Goal: Find specific page/section: Find specific page/section

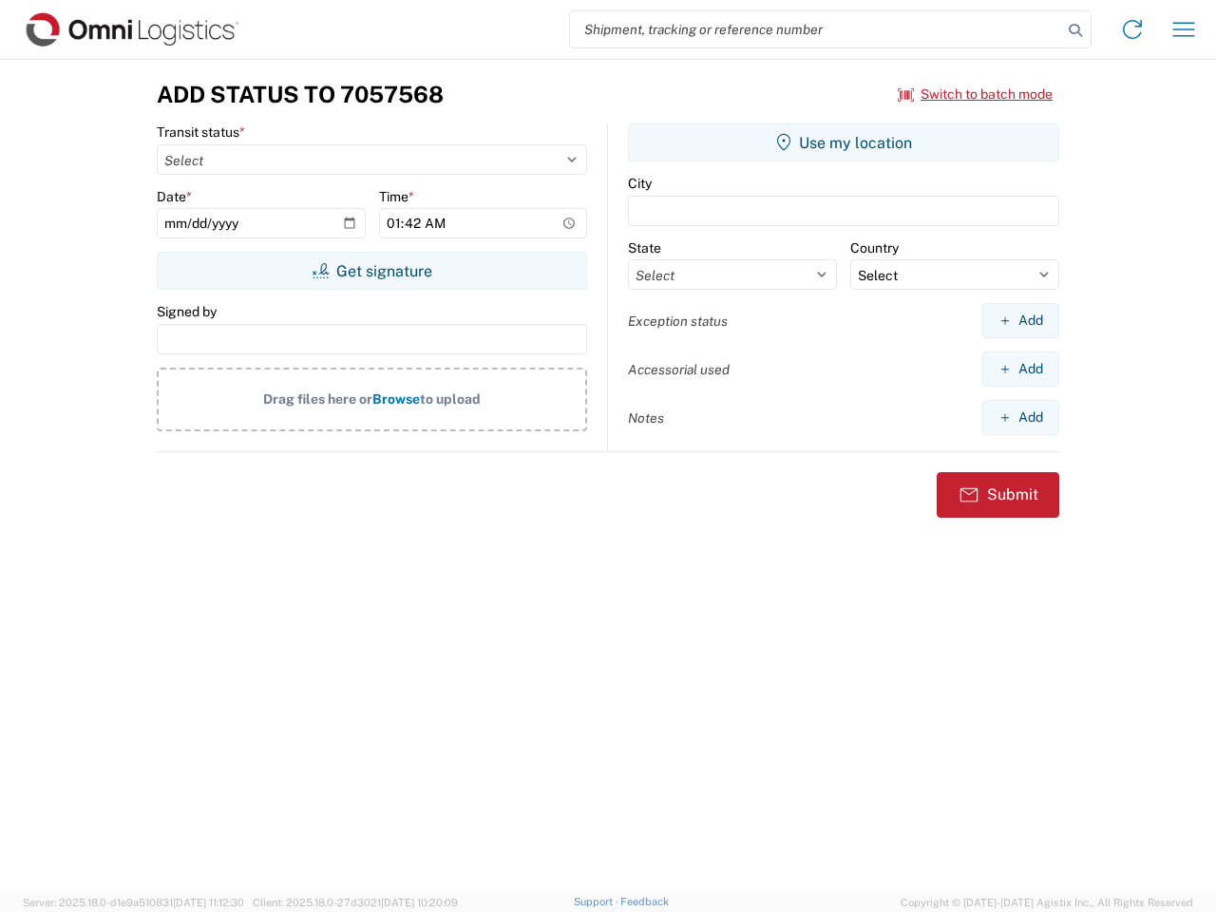
click at [816, 29] on input "search" at bounding box center [816, 29] width 492 height 36
click at [1075, 30] on icon at bounding box center [1075, 30] width 27 height 27
click at [1132, 29] on icon at bounding box center [1132, 29] width 30 height 30
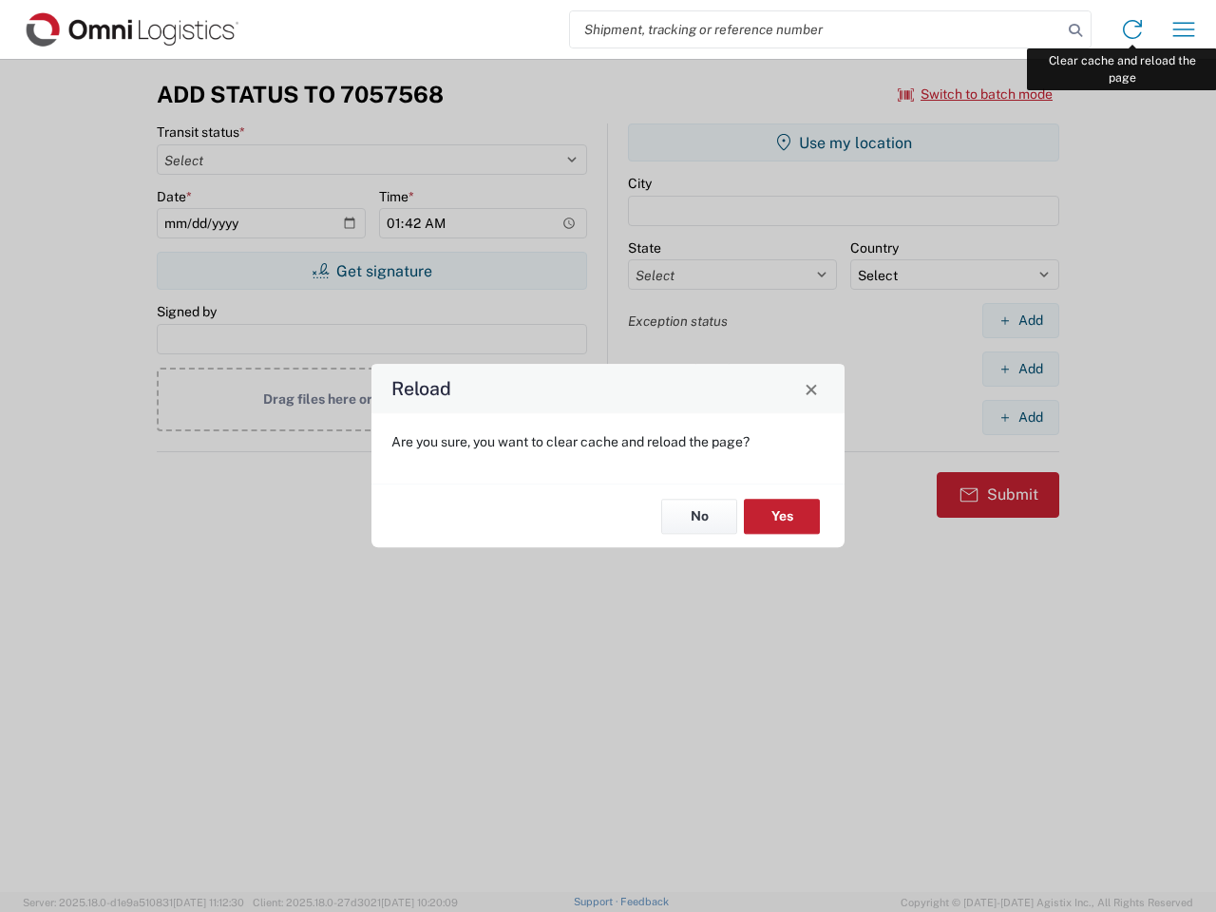
click at [1183, 29] on div "Reload Are you sure, you want to clear cache and reload the page? No Yes" at bounding box center [608, 456] width 1216 height 912
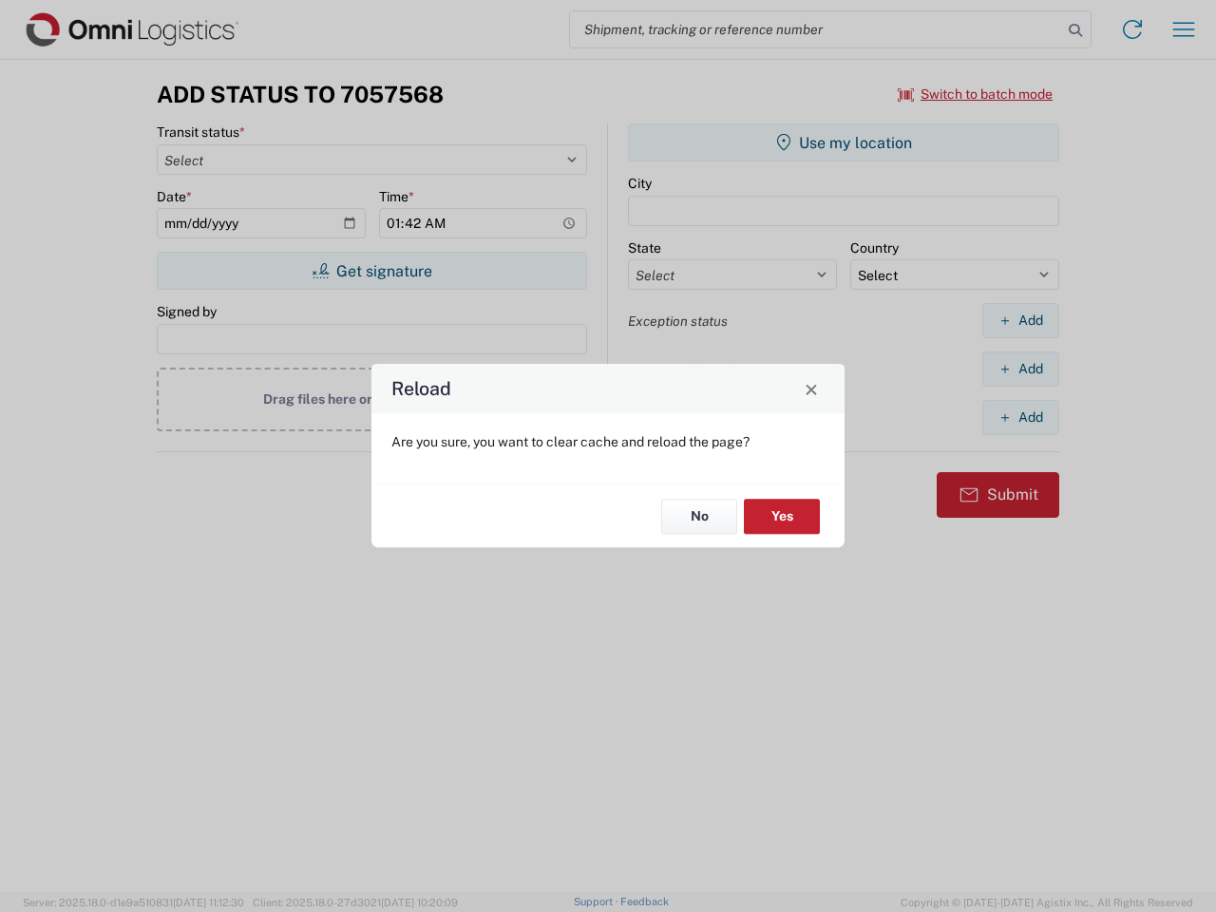
click at [975, 94] on div "Reload Are you sure, you want to clear cache and reload the page? No Yes" at bounding box center [608, 456] width 1216 height 912
click at [371, 271] on div "Reload Are you sure, you want to clear cache and reload the page? No Yes" at bounding box center [608, 456] width 1216 height 912
click at [843, 142] on div "Reload Are you sure, you want to clear cache and reload the page? No Yes" at bounding box center [608, 456] width 1216 height 912
click at [1020, 320] on div "Reload Are you sure, you want to clear cache and reload the page? No Yes" at bounding box center [608, 456] width 1216 height 912
click at [1020, 368] on div "Reload Are you sure, you want to clear cache and reload the page? No Yes" at bounding box center [608, 456] width 1216 height 912
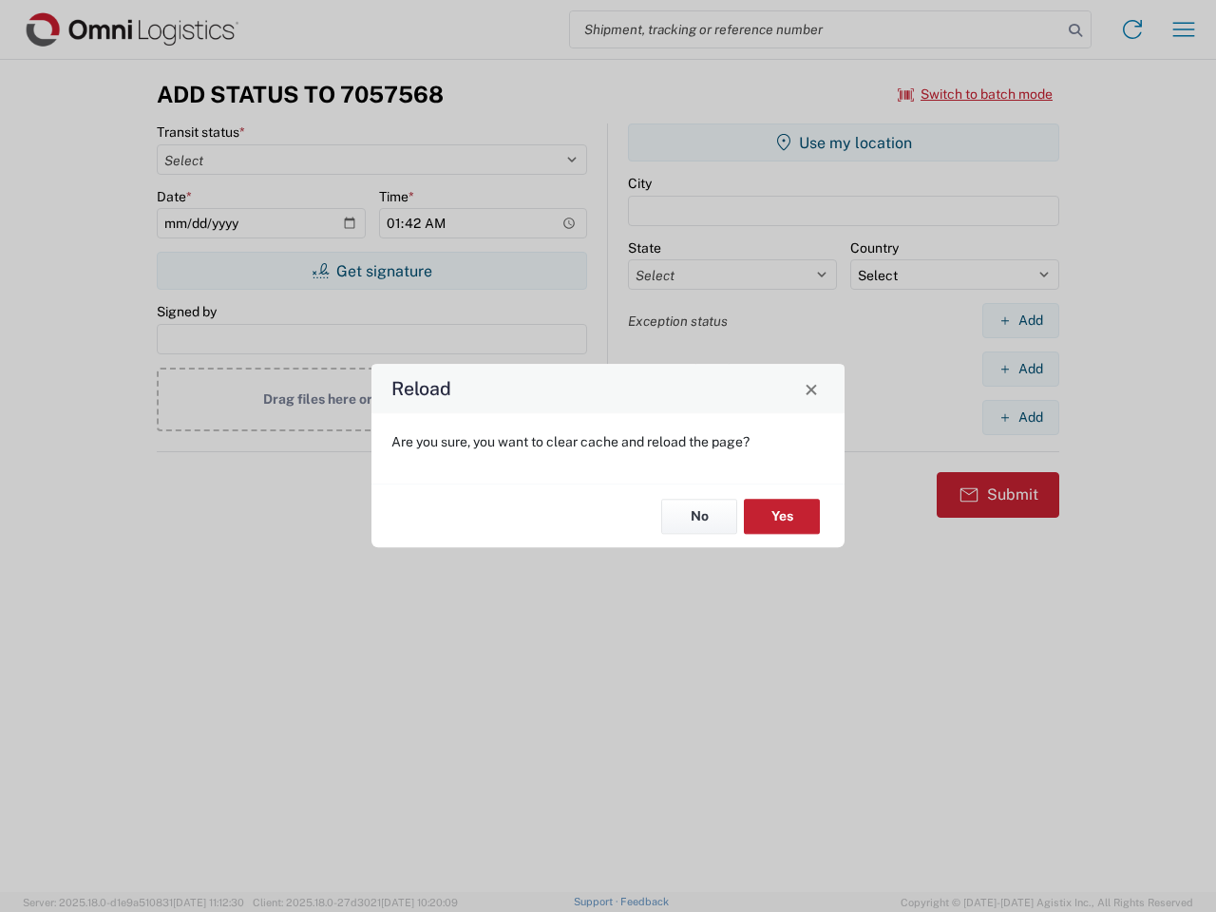
click at [1020, 417] on div "Reload Are you sure, you want to clear cache and reload the page? No Yes" at bounding box center [608, 456] width 1216 height 912
